Goal: Use online tool/utility

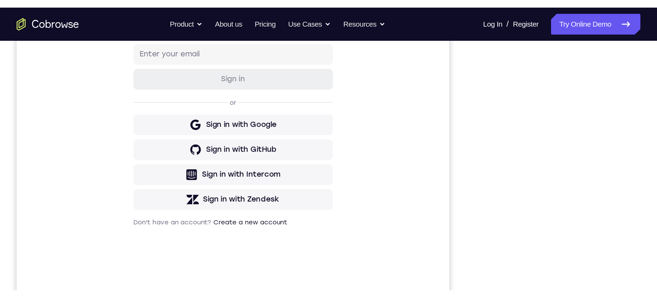
scroll to position [128, 0]
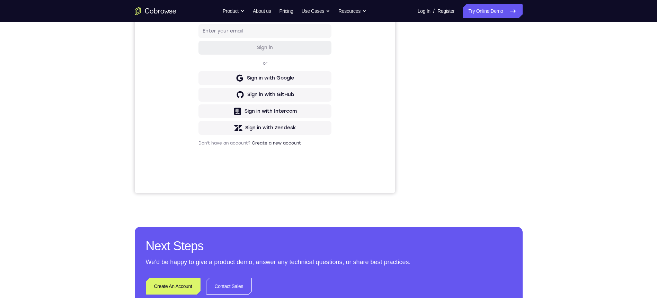
drag, startPoint x: 480, startPoint y: 12, endPoint x: 456, endPoint y: 4, distance: 25.4
click at [480, 12] on link "Try Online Demo" at bounding box center [492, 11] width 60 height 14
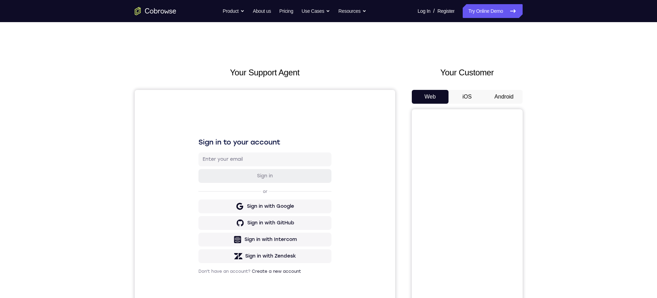
click at [507, 98] on button "Android" at bounding box center [503, 97] width 37 height 14
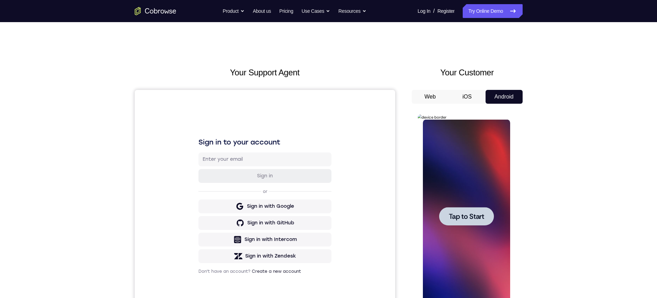
click at [459, 208] on div at bounding box center [466, 216] width 55 height 18
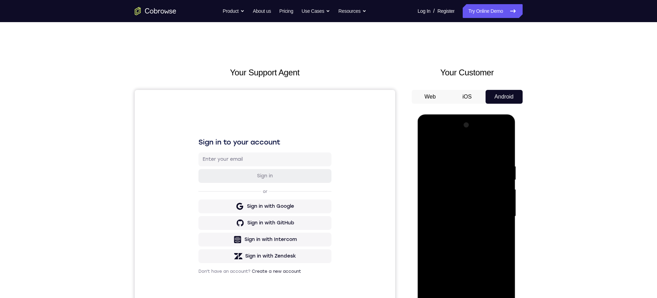
scroll to position [15, 0]
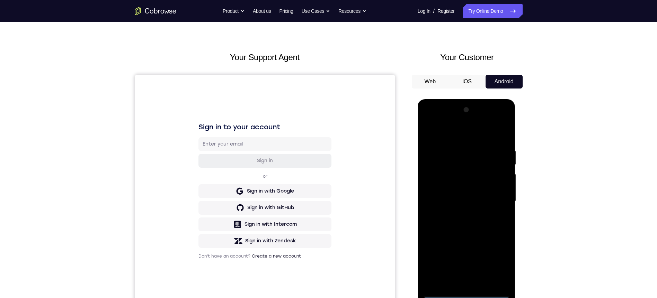
click at [466, 293] on div at bounding box center [466, 202] width 87 height 194
drag, startPoint x: 656, startPoint y: 115, endPoint x: 421, endPoint y: 141, distance: 235.9
click at [495, 266] on div at bounding box center [466, 202] width 87 height 194
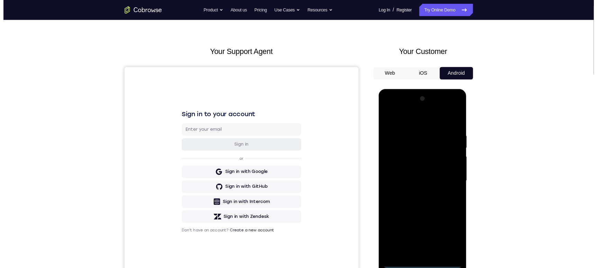
scroll to position [84, 0]
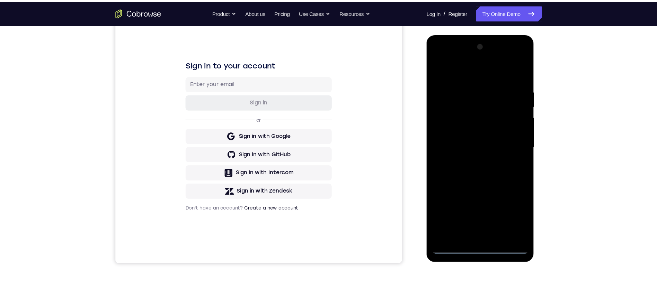
click at [470, 68] on div at bounding box center [474, 137] width 87 height 194
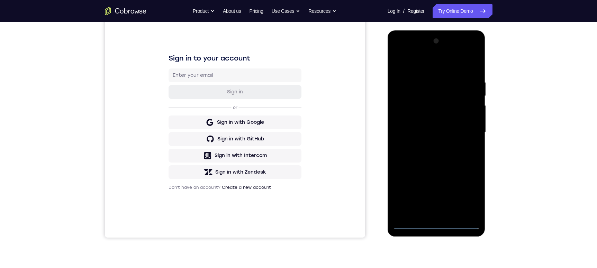
click at [465, 127] on div at bounding box center [436, 133] width 87 height 194
click at [426, 145] on div at bounding box center [436, 133] width 87 height 194
click at [437, 127] on div at bounding box center [436, 133] width 87 height 194
click at [443, 131] on div at bounding box center [436, 133] width 87 height 194
click at [434, 161] on div at bounding box center [436, 133] width 87 height 194
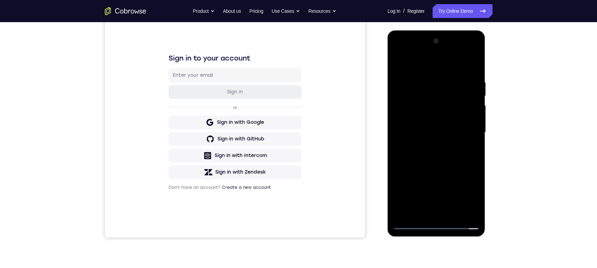
click at [444, 49] on div at bounding box center [436, 133] width 87 height 194
click at [475, 162] on div at bounding box center [436, 133] width 87 height 194
click at [470, 164] on div at bounding box center [436, 133] width 87 height 194
click at [477, 160] on div at bounding box center [436, 133] width 87 height 194
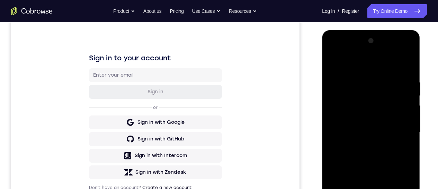
scroll to position [154, 0]
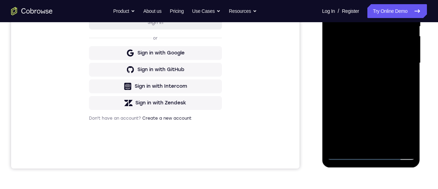
drag, startPoint x: 383, startPoint y: 101, endPoint x: 380, endPoint y: 64, distance: 37.1
click at [380, 64] on div at bounding box center [370, 63] width 87 height 194
click at [408, 44] on div at bounding box center [370, 63] width 87 height 194
click at [408, 45] on div at bounding box center [370, 63] width 87 height 194
drag, startPoint x: 387, startPoint y: 84, endPoint x: 387, endPoint y: 47, distance: 37.4
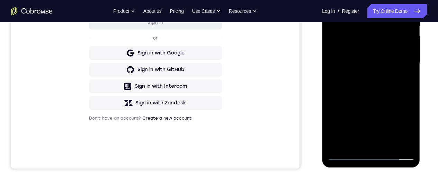
click at [387, 47] on div at bounding box center [370, 63] width 87 height 194
drag, startPoint x: 388, startPoint y: 106, endPoint x: 389, endPoint y: 63, distance: 42.9
click at [389, 63] on div at bounding box center [370, 63] width 87 height 194
click at [409, 78] on div at bounding box center [370, 63] width 87 height 194
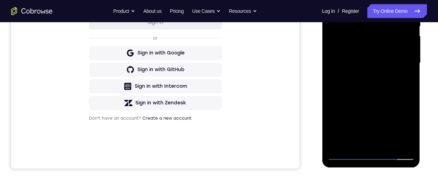
click at [409, 78] on div at bounding box center [370, 63] width 87 height 194
drag, startPoint x: 399, startPoint y: 104, endPoint x: 387, endPoint y: 51, distance: 54.4
click at [387, 51] on div at bounding box center [370, 63] width 87 height 194
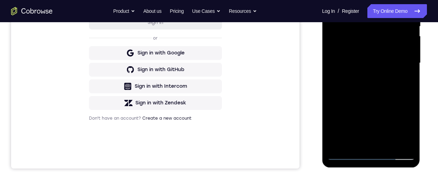
drag, startPoint x: 395, startPoint y: 106, endPoint x: 387, endPoint y: 39, distance: 67.6
click at [387, 39] on div at bounding box center [370, 63] width 87 height 194
drag, startPoint x: 392, startPoint y: 65, endPoint x: 388, endPoint y: 34, distance: 31.4
click at [388, 34] on div at bounding box center [370, 63] width 87 height 194
drag, startPoint x: 396, startPoint y: 90, endPoint x: 383, endPoint y: 22, distance: 69.5
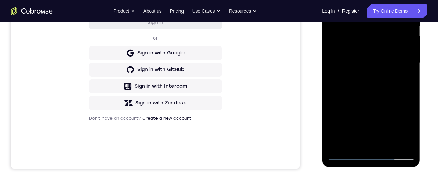
click at [383, 22] on div at bounding box center [370, 63] width 87 height 194
drag, startPoint x: 390, startPoint y: 106, endPoint x: 377, endPoint y: 31, distance: 75.6
click at [377, 31] on div at bounding box center [370, 63] width 87 height 194
click at [391, 88] on div at bounding box center [370, 63] width 87 height 194
drag, startPoint x: 388, startPoint y: 105, endPoint x: 389, endPoint y: 92, distance: 12.5
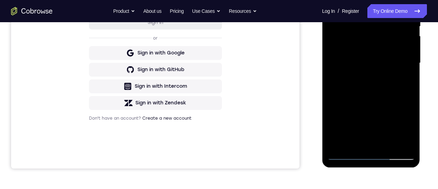
click at [389, 92] on div at bounding box center [370, 63] width 87 height 194
drag, startPoint x: 378, startPoint y: 56, endPoint x: 380, endPoint y: 70, distance: 14.1
click at [380, 70] on div at bounding box center [370, 63] width 87 height 194
click at [345, 30] on div at bounding box center [370, 63] width 87 height 194
drag, startPoint x: 386, startPoint y: 47, endPoint x: 389, endPoint y: 81, distance: 33.7
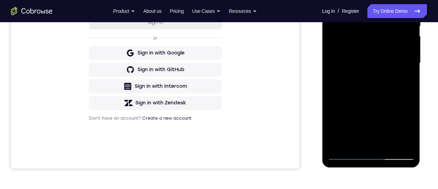
click at [389, 81] on div at bounding box center [370, 63] width 87 height 194
drag, startPoint x: 376, startPoint y: 56, endPoint x: 378, endPoint y: 62, distance: 6.6
click at [379, 92] on div at bounding box center [370, 63] width 87 height 194
click at [375, 106] on div at bounding box center [370, 63] width 87 height 194
drag, startPoint x: 370, startPoint y: 45, endPoint x: 369, endPoint y: 96, distance: 51.2
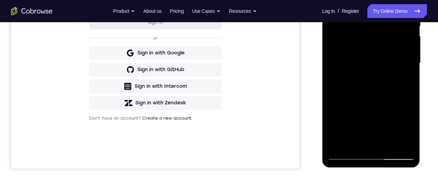
click at [369, 96] on div at bounding box center [370, 63] width 87 height 194
click at [367, 67] on div at bounding box center [370, 63] width 87 height 194
click at [379, 64] on div at bounding box center [370, 63] width 87 height 194
click at [332, 0] on div at bounding box center [370, 63] width 87 height 194
drag, startPoint x: 351, startPoint y: 95, endPoint x: 348, endPoint y: 65, distance: 29.9
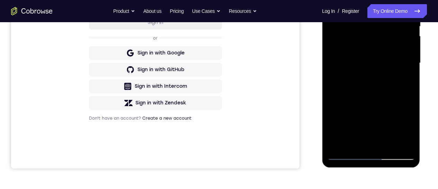
click at [348, 65] on div at bounding box center [370, 63] width 87 height 194
click at [341, 93] on div at bounding box center [370, 63] width 87 height 194
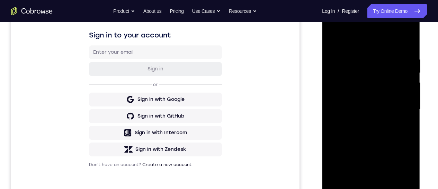
click at [410, 74] on div at bounding box center [370, 109] width 87 height 194
click at [333, 39] on div at bounding box center [370, 109] width 87 height 194
drag, startPoint x: 387, startPoint y: 99, endPoint x: 387, endPoint y: 83, distance: 15.6
click at [387, 83] on div at bounding box center [370, 109] width 87 height 194
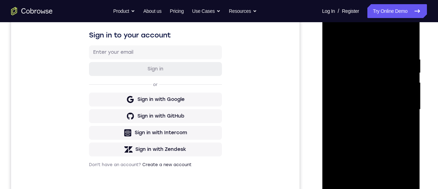
drag, startPoint x: 388, startPoint y: 119, endPoint x: 381, endPoint y: 74, distance: 44.8
click at [380, 72] on div at bounding box center [370, 109] width 87 height 194
click at [390, 99] on div at bounding box center [370, 109] width 87 height 194
drag, startPoint x: 392, startPoint y: 86, endPoint x: 398, endPoint y: 96, distance: 12.2
click at [392, 82] on div at bounding box center [370, 109] width 87 height 194
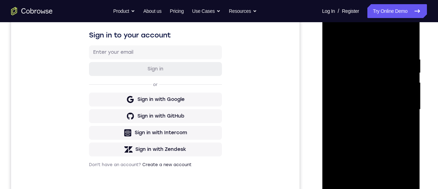
drag, startPoint x: 393, startPoint y: 118, endPoint x: 392, endPoint y: 66, distance: 52.3
click at [392, 66] on div at bounding box center [370, 109] width 87 height 194
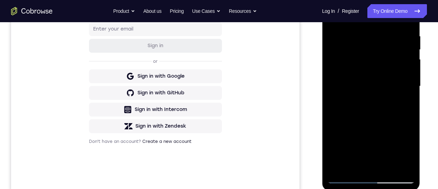
scroll to position [154, 0]
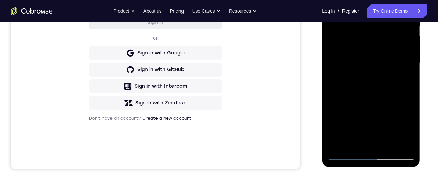
drag, startPoint x: 339, startPoint y: 146, endPoint x: 600, endPoint y: 122, distance: 261.8
click at [339, 146] on div at bounding box center [370, 63] width 87 height 194
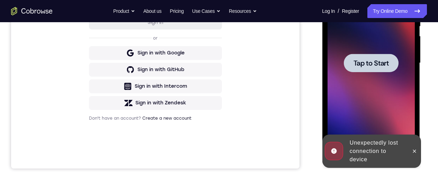
click at [376, 68] on div at bounding box center [370, 63] width 55 height 18
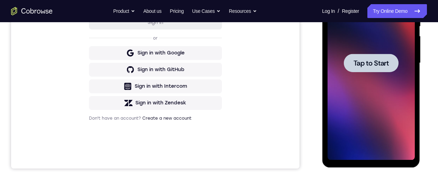
click at [351, 74] on div at bounding box center [370, 63] width 87 height 194
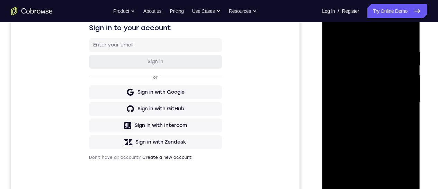
scroll to position [177, 0]
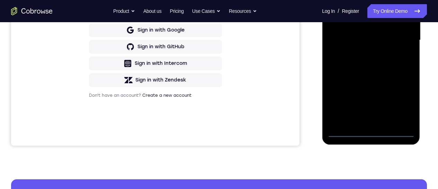
click at [370, 133] on div at bounding box center [370, 40] width 87 height 194
click at [404, 104] on div at bounding box center [370, 40] width 87 height 194
click at [354, 0] on div at bounding box center [370, 40] width 87 height 194
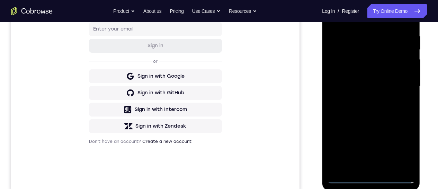
click at [398, 81] on div at bounding box center [370, 86] width 87 height 194
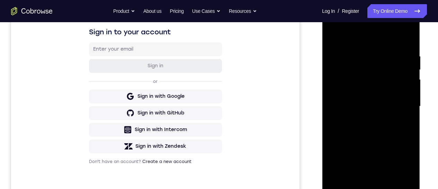
scroll to position [107, 0]
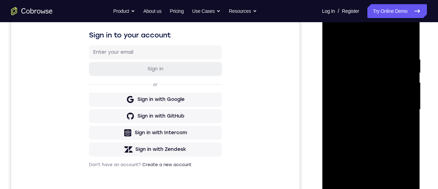
click at [363, 121] on div at bounding box center [370, 109] width 87 height 194
click at [366, 101] on div at bounding box center [370, 109] width 87 height 194
click at [371, 113] on div at bounding box center [370, 109] width 87 height 194
click at [377, 134] on div at bounding box center [370, 109] width 87 height 194
drag, startPoint x: 375, startPoint y: 137, endPoint x: 399, endPoint y: 152, distance: 28.3
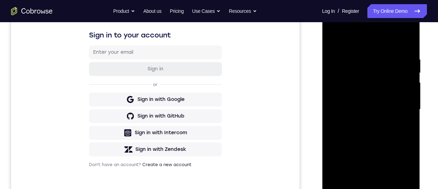
click at [375, 137] on div at bounding box center [370, 109] width 87 height 194
click at [409, 143] on div at bounding box center [370, 109] width 87 height 194
click at [410, 143] on div at bounding box center [370, 109] width 87 height 194
drag, startPoint x: 394, startPoint y: 147, endPoint x: 393, endPoint y: 124, distance: 23.2
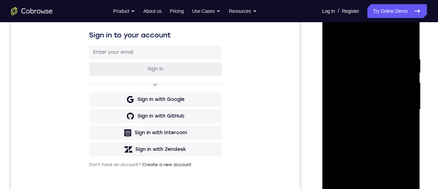
click at [393, 124] on div at bounding box center [370, 109] width 87 height 194
click at [408, 118] on div at bounding box center [370, 109] width 87 height 194
click at [387, 191] on div at bounding box center [370, 109] width 87 height 194
click at [381, 146] on div at bounding box center [370, 109] width 87 height 194
drag, startPoint x: 386, startPoint y: 139, endPoint x: 383, endPoint y: 122, distance: 17.2
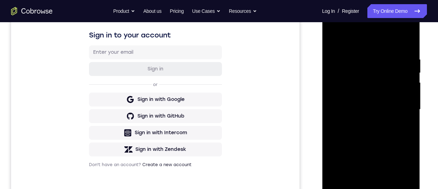
click at [383, 122] on div at bounding box center [370, 109] width 87 height 194
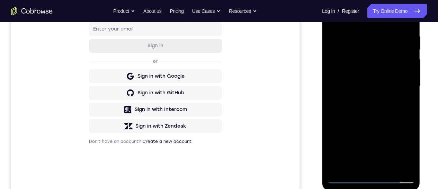
click at [369, 126] on div at bounding box center [370, 86] width 87 height 194
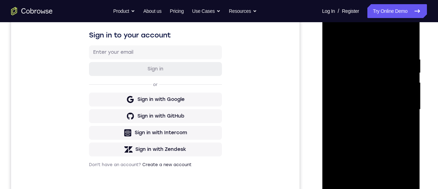
click at [330, 42] on div at bounding box center [370, 109] width 87 height 194
drag, startPoint x: 376, startPoint y: 147, endPoint x: 375, endPoint y: 121, distance: 26.0
click at [375, 121] on div at bounding box center [370, 109] width 87 height 194
click at [366, 137] on div at bounding box center [370, 109] width 87 height 194
click at [344, 41] on div at bounding box center [370, 109] width 87 height 194
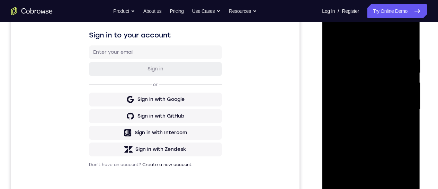
click at [333, 41] on div at bounding box center [370, 109] width 87 height 194
click at [331, 42] on div at bounding box center [370, 109] width 87 height 194
drag, startPoint x: 361, startPoint y: 109, endPoint x: 361, endPoint y: 84, distance: 24.2
click at [361, 84] on div at bounding box center [370, 109] width 87 height 194
drag, startPoint x: 371, startPoint y: 116, endPoint x: 370, endPoint y: 109, distance: 7.6
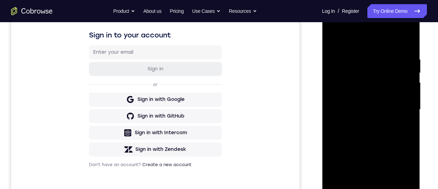
click at [370, 109] on div at bounding box center [370, 109] width 87 height 194
drag, startPoint x: 380, startPoint y: 142, endPoint x: 375, endPoint y: 119, distance: 23.6
click at [375, 119] on div at bounding box center [370, 109] width 87 height 194
drag, startPoint x: 385, startPoint y: 148, endPoint x: 374, endPoint y: 115, distance: 35.1
click at [374, 115] on div at bounding box center [370, 109] width 87 height 194
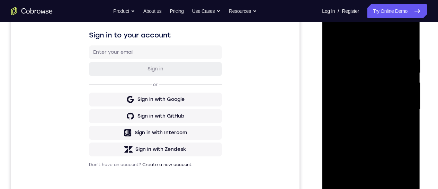
drag, startPoint x: 372, startPoint y: 159, endPoint x: 365, endPoint y: 119, distance: 41.3
click at [365, 119] on div at bounding box center [370, 109] width 87 height 194
drag, startPoint x: 387, startPoint y: 160, endPoint x: 383, endPoint y: 134, distance: 26.6
click at [383, 134] on div at bounding box center [370, 109] width 87 height 194
drag, startPoint x: 383, startPoint y: 160, endPoint x: 358, endPoint y: 95, distance: 69.7
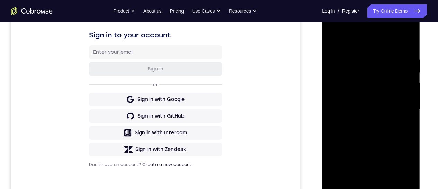
click at [358, 95] on div at bounding box center [370, 109] width 87 height 194
drag, startPoint x: 389, startPoint y: 164, endPoint x: 371, endPoint y: 115, distance: 53.0
click at [371, 115] on div at bounding box center [370, 109] width 87 height 194
drag, startPoint x: 375, startPoint y: 124, endPoint x: 372, endPoint y: 111, distance: 12.8
click at [372, 111] on div at bounding box center [370, 109] width 87 height 194
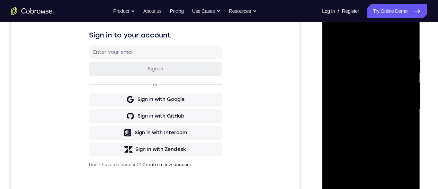
drag, startPoint x: 383, startPoint y: 140, endPoint x: 374, endPoint y: 118, distance: 23.9
click at [374, 118] on div at bounding box center [370, 109] width 87 height 194
click at [372, 101] on div at bounding box center [370, 109] width 87 height 194
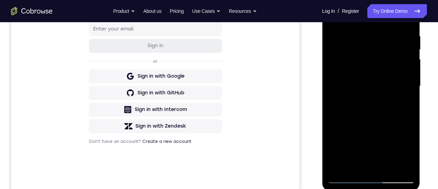
drag, startPoint x: 390, startPoint y: 114, endPoint x: 379, endPoint y: 84, distance: 31.2
click at [379, 84] on div at bounding box center [370, 86] width 87 height 194
drag, startPoint x: 393, startPoint y: 115, endPoint x: 378, endPoint y: 81, distance: 36.9
click at [378, 81] on div at bounding box center [370, 86] width 87 height 194
drag, startPoint x: 386, startPoint y: 121, endPoint x: 370, endPoint y: 75, distance: 49.2
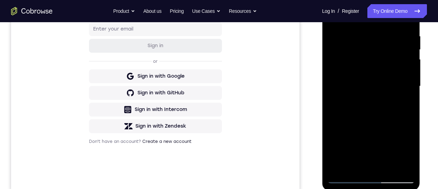
click at [370, 75] on div at bounding box center [370, 86] width 87 height 194
drag, startPoint x: 382, startPoint y: 98, endPoint x: 378, endPoint y: 87, distance: 11.7
click at [378, 87] on div at bounding box center [370, 86] width 87 height 194
click at [376, 76] on div at bounding box center [370, 86] width 87 height 194
drag, startPoint x: 381, startPoint y: 121, endPoint x: 376, endPoint y: 80, distance: 41.9
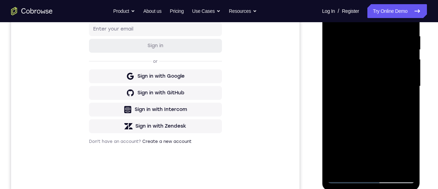
click at [376, 80] on div at bounding box center [370, 86] width 87 height 194
drag, startPoint x: 379, startPoint y: 117, endPoint x: 379, endPoint y: 87, distance: 29.8
click at [379, 87] on div at bounding box center [370, 86] width 87 height 194
drag, startPoint x: 375, startPoint y: 110, endPoint x: 375, endPoint y: 91, distance: 18.7
click at [375, 91] on div at bounding box center [370, 86] width 87 height 194
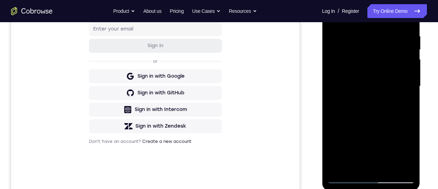
drag, startPoint x: 380, startPoint y: 130, endPoint x: 376, endPoint y: 87, distance: 43.8
click at [376, 87] on div at bounding box center [370, 86] width 87 height 194
drag, startPoint x: 382, startPoint y: 119, endPoint x: 379, endPoint y: 73, distance: 45.4
click at [379, 73] on div at bounding box center [370, 86] width 87 height 194
drag, startPoint x: 381, startPoint y: 128, endPoint x: 377, endPoint y: 78, distance: 50.7
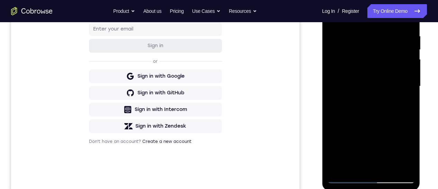
click at [377, 78] on div at bounding box center [370, 86] width 87 height 194
click at [378, 91] on div at bounding box center [370, 86] width 87 height 194
drag, startPoint x: 378, startPoint y: 133, endPoint x: 375, endPoint y: 88, distance: 44.7
click at [375, 88] on div at bounding box center [370, 86] width 87 height 194
drag, startPoint x: 378, startPoint y: 119, endPoint x: 379, endPoint y: 92, distance: 27.0
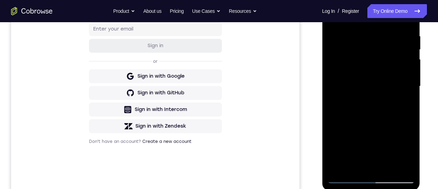
click at [379, 92] on div at bounding box center [370, 86] width 87 height 194
drag, startPoint x: 378, startPoint y: 128, endPoint x: 378, endPoint y: 89, distance: 39.5
click at [378, 89] on div at bounding box center [370, 86] width 87 height 194
drag, startPoint x: 371, startPoint y: 157, endPoint x: 408, endPoint y: 187, distance: 48.1
click at [396, 192] on html "Online web based iOS Simulators and Android Emulators. Run iPhone, iPad, Mobile…" at bounding box center [371, 88] width 99 height 208
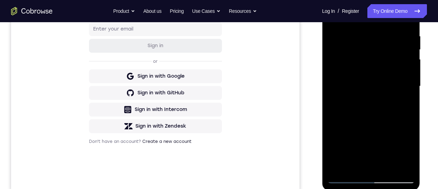
drag, startPoint x: 380, startPoint y: 85, endPoint x: 404, endPoint y: 200, distance: 117.5
click at [404, 192] on html "Online web based iOS Simulators and Android Emulators. Run iPhone, iPad, Mobile…" at bounding box center [371, 88] width 99 height 208
drag, startPoint x: 375, startPoint y: 75, endPoint x: 381, endPoint y: 136, distance: 61.9
click at [381, 136] on div at bounding box center [370, 86] width 87 height 194
drag, startPoint x: 383, startPoint y: 114, endPoint x: 382, endPoint y: 72, distance: 42.2
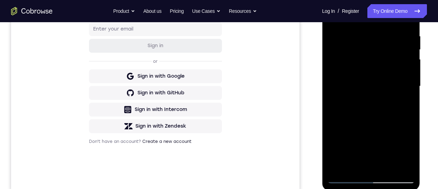
click at [382, 72] on div at bounding box center [370, 86] width 87 height 194
drag, startPoint x: 380, startPoint y: 91, endPoint x: 378, endPoint y: 77, distance: 13.9
click at [378, 77] on div at bounding box center [370, 86] width 87 height 194
drag, startPoint x: 385, startPoint y: 134, endPoint x: 376, endPoint y: 85, distance: 49.9
click at [376, 85] on div at bounding box center [370, 86] width 87 height 194
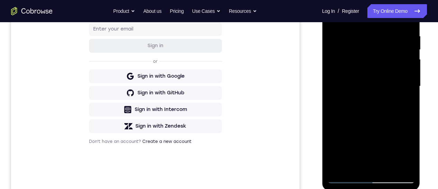
drag, startPoint x: 384, startPoint y: 142, endPoint x: 378, endPoint y: 84, distance: 57.4
click at [378, 84] on div at bounding box center [370, 86] width 87 height 194
drag
click at [380, 87] on div at bounding box center [370, 86] width 87 height 194
click at [385, 74] on div at bounding box center [370, 86] width 87 height 194
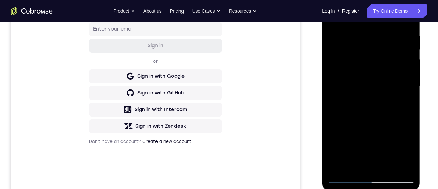
click at [389, 83] on div at bounding box center [370, 86] width 87 height 194
click at [388, 89] on div at bounding box center [370, 86] width 87 height 194
click at [389, 95] on div at bounding box center [370, 86] width 87 height 194
click at [378, 81] on div at bounding box center [370, 86] width 87 height 194
click at [377, 79] on div at bounding box center [370, 86] width 87 height 194
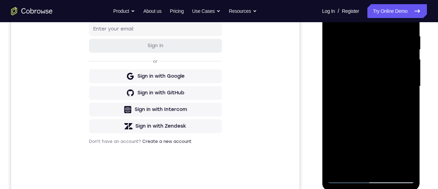
click at [377, 79] on div at bounding box center [370, 86] width 87 height 194
click at [369, 134] on div at bounding box center [370, 86] width 87 height 194
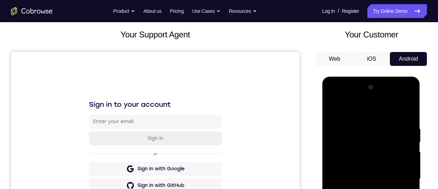
click at [333, 107] on div at bounding box center [370, 179] width 87 height 194
click at [331, 110] on div at bounding box center [370, 179] width 87 height 194
click at [375, 177] on div at bounding box center [370, 179] width 87 height 194
click at [386, 212] on div at bounding box center [370, 179] width 87 height 194
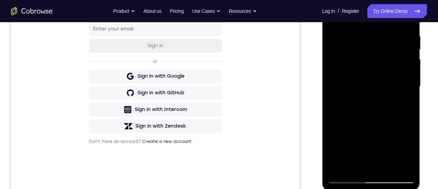
click at [389, 168] on div at bounding box center [370, 86] width 87 height 194
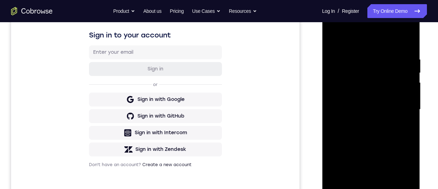
click at [369, 104] on div at bounding box center [370, 109] width 87 height 194
click at [331, 40] on div at bounding box center [370, 109] width 87 height 194
click at [365, 93] on div at bounding box center [370, 109] width 87 height 194
click at [354, 190] on div at bounding box center [370, 109] width 87 height 194
click at [387, 149] on div at bounding box center [370, 109] width 87 height 194
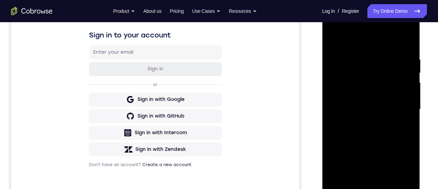
click at [387, 149] on div at bounding box center [370, 109] width 87 height 194
click at [404, 122] on div at bounding box center [370, 109] width 87 height 194
click at [332, 41] on div at bounding box center [370, 109] width 87 height 194
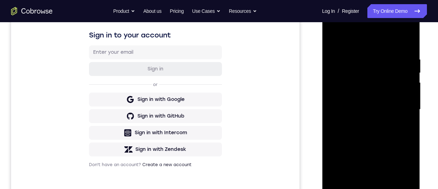
click at [387, 192] on div at bounding box center [370, 109] width 87 height 194
click at [367, 95] on div at bounding box center [370, 109] width 87 height 194
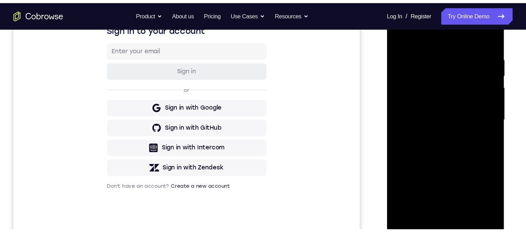
scroll to position [131, 0]
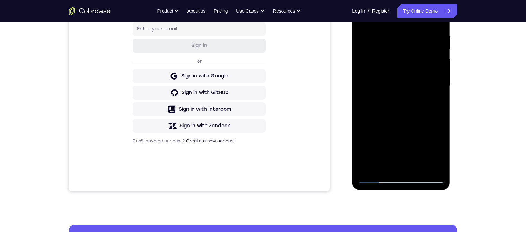
click at [390, 160] on div at bounding box center [400, 86] width 87 height 194
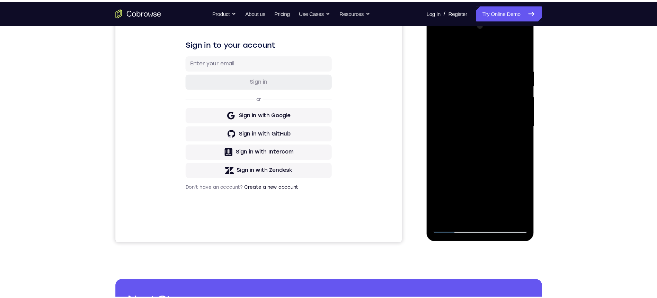
scroll to position [103, 0]
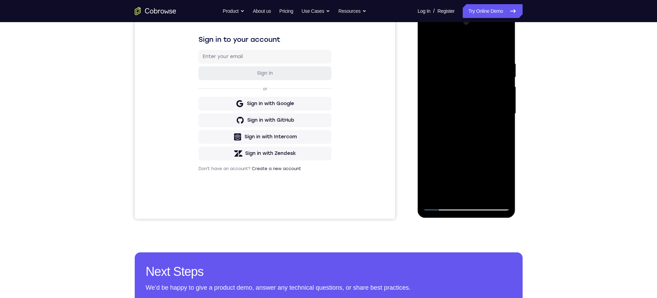
click at [429, 45] on div at bounding box center [466, 114] width 87 height 194
click at [478, 95] on div at bounding box center [466, 114] width 87 height 194
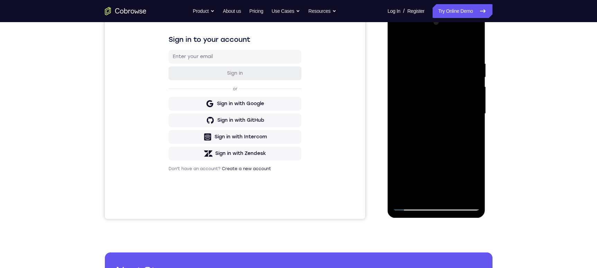
click at [426, 192] on div at bounding box center [436, 114] width 87 height 194
click at [398, 44] on div at bounding box center [436, 114] width 87 height 194
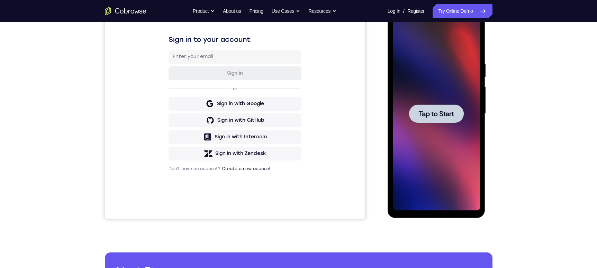
click at [438, 110] on span "Tap to Start" at bounding box center [436, 113] width 35 height 7
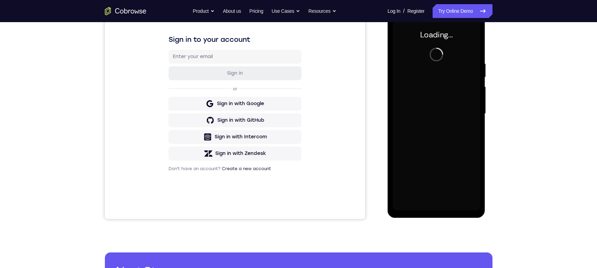
scroll to position [40, 0]
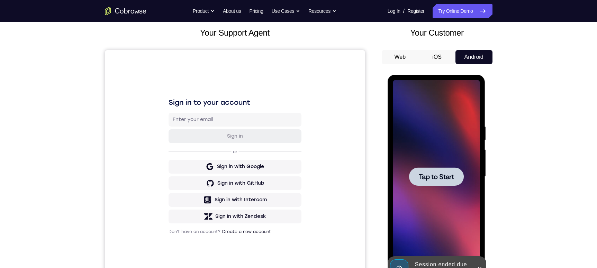
drag, startPoint x: 458, startPoint y: 186, endPoint x: 874, endPoint y: 252, distance: 422.1
click at [458, 186] on div at bounding box center [436, 177] width 87 height 194
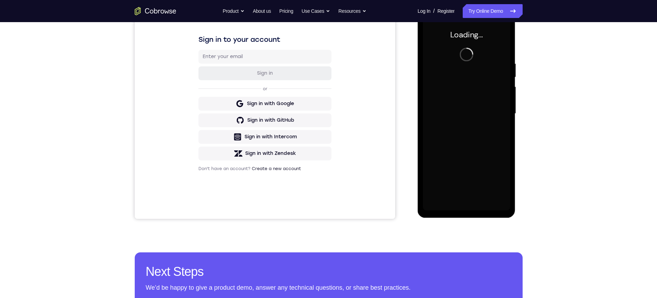
scroll to position [34, 0]
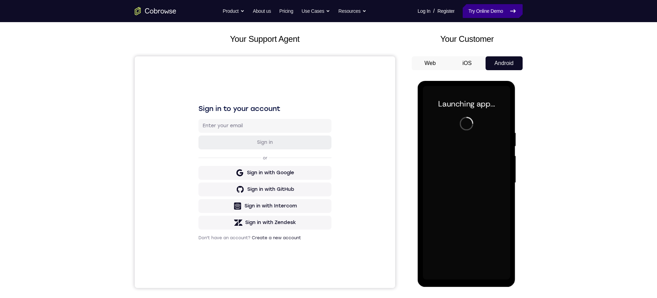
click at [487, 15] on link "Try Online Demo" at bounding box center [492, 11] width 60 height 14
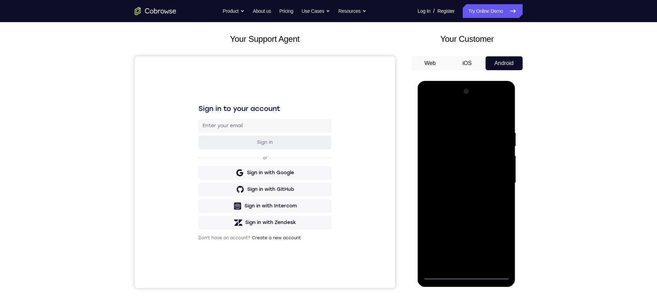
click at [466, 274] on div at bounding box center [466, 183] width 87 height 194
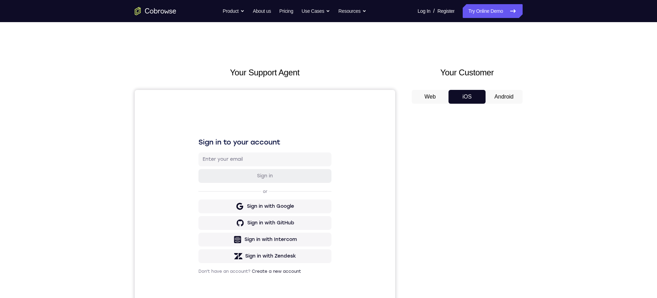
click at [504, 98] on button "Android" at bounding box center [503, 97] width 37 height 14
